Goal: Navigation & Orientation: Find specific page/section

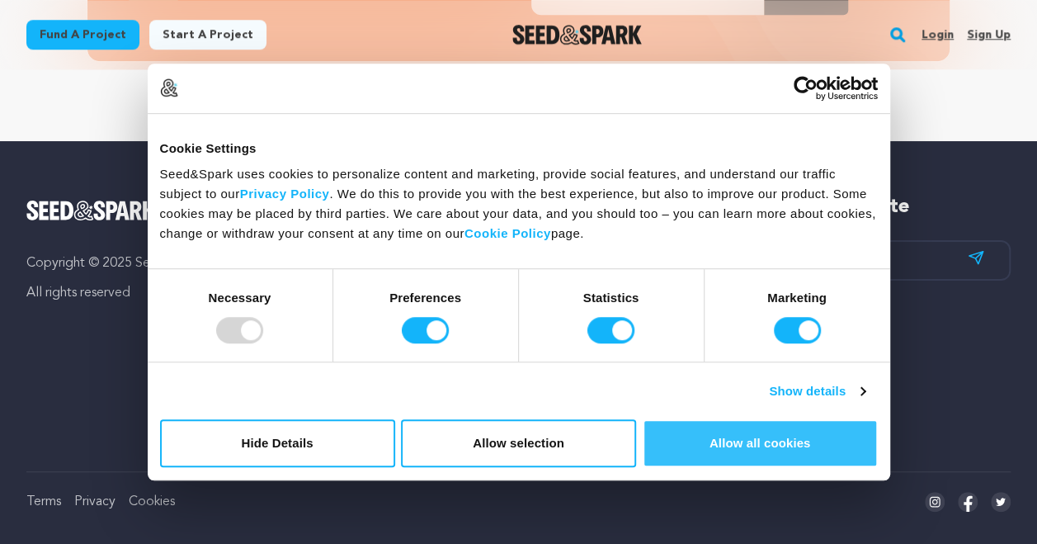
click at [780, 434] on button "Allow all cookies" at bounding box center [760, 443] width 235 height 48
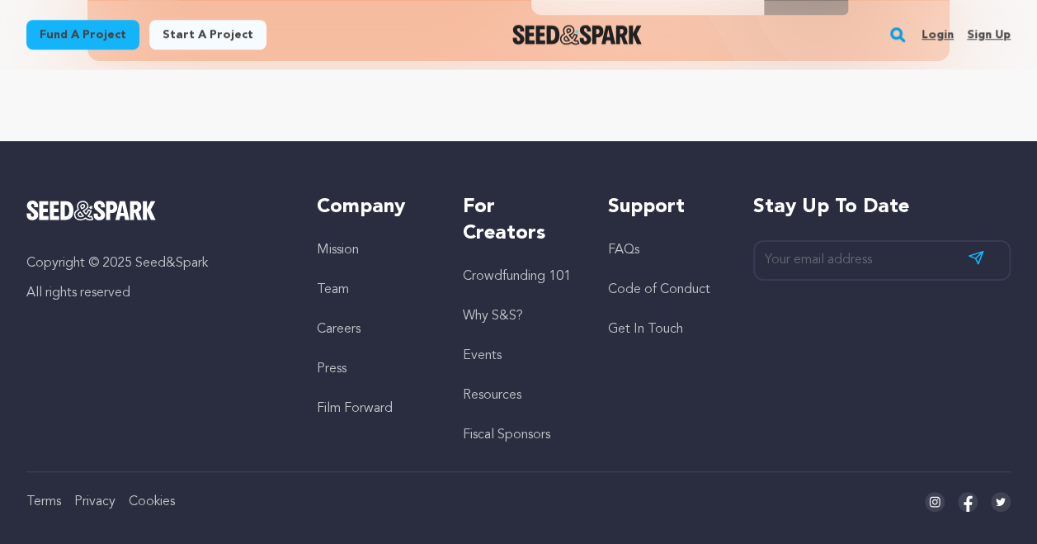
scroll to position [0, 269]
click at [104, 495] on link "Privacy" at bounding box center [94, 501] width 41 height 13
